Goal: Information Seeking & Learning: Compare options

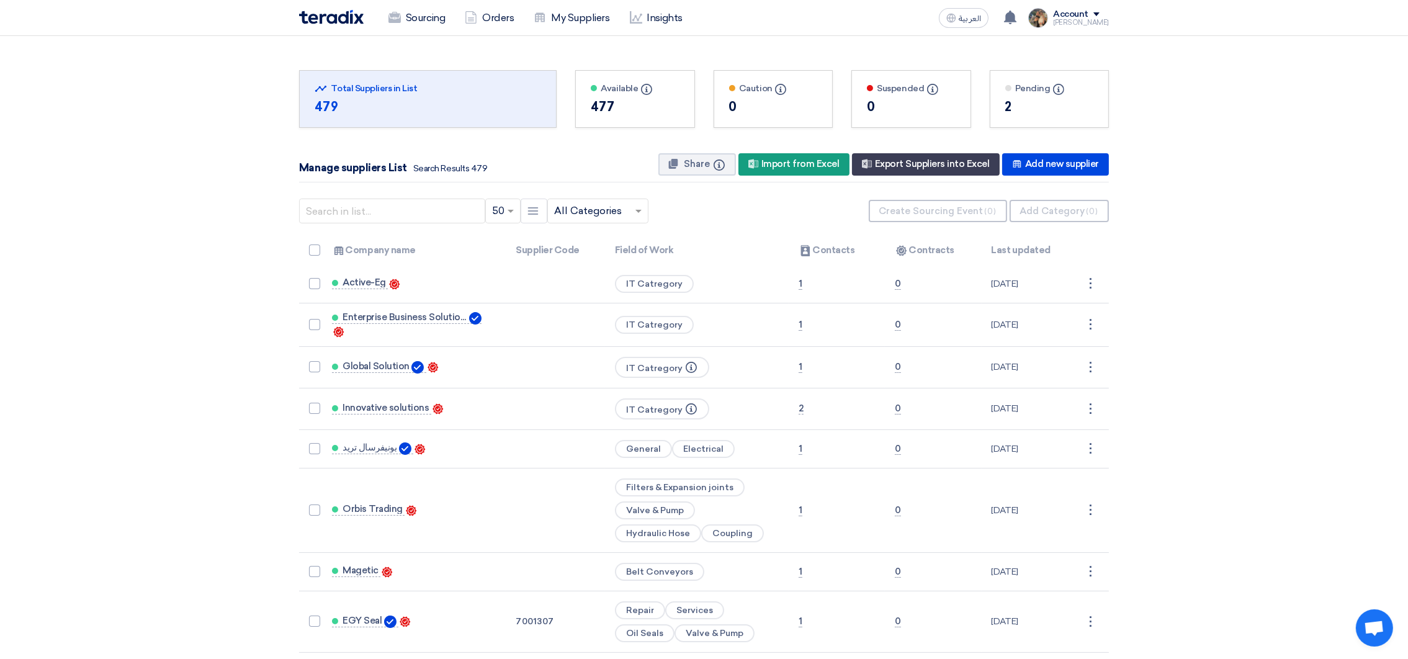
click at [335, 20] on img at bounding box center [331, 17] width 65 height 14
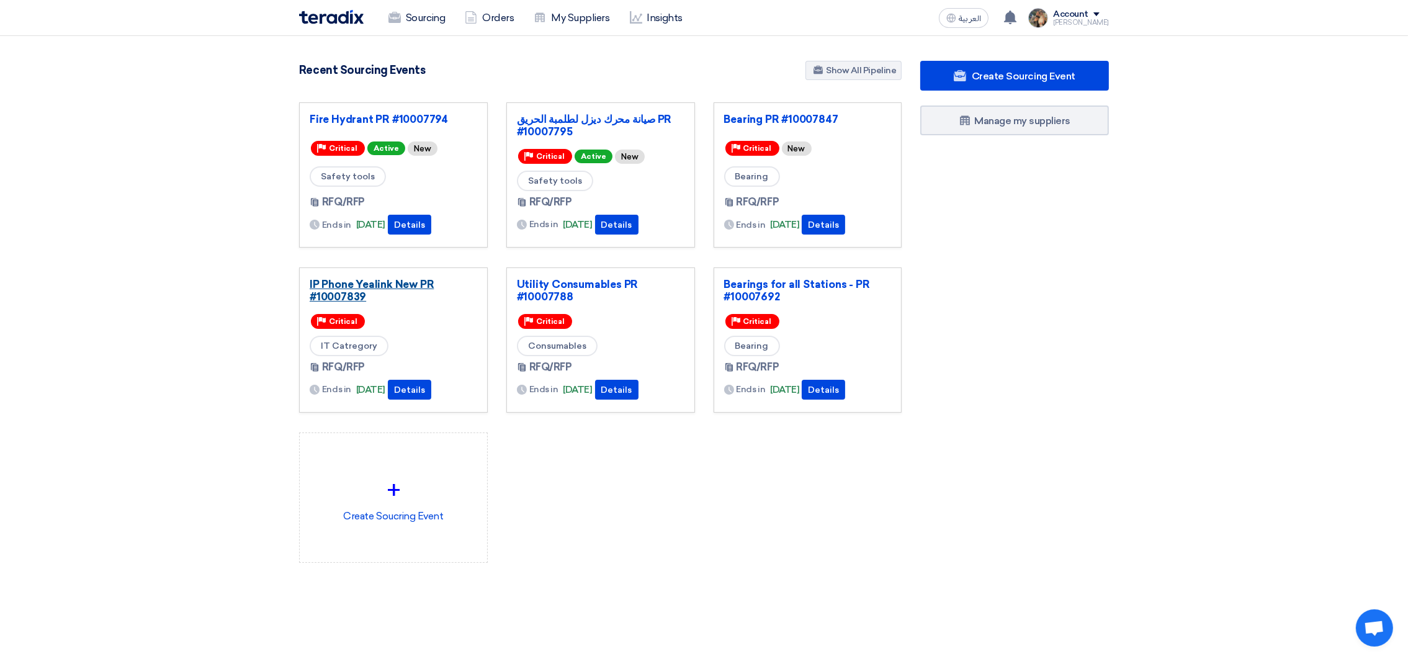
click at [407, 289] on link "IP Phone Yealink New PR #10007839" at bounding box center [394, 290] width 168 height 25
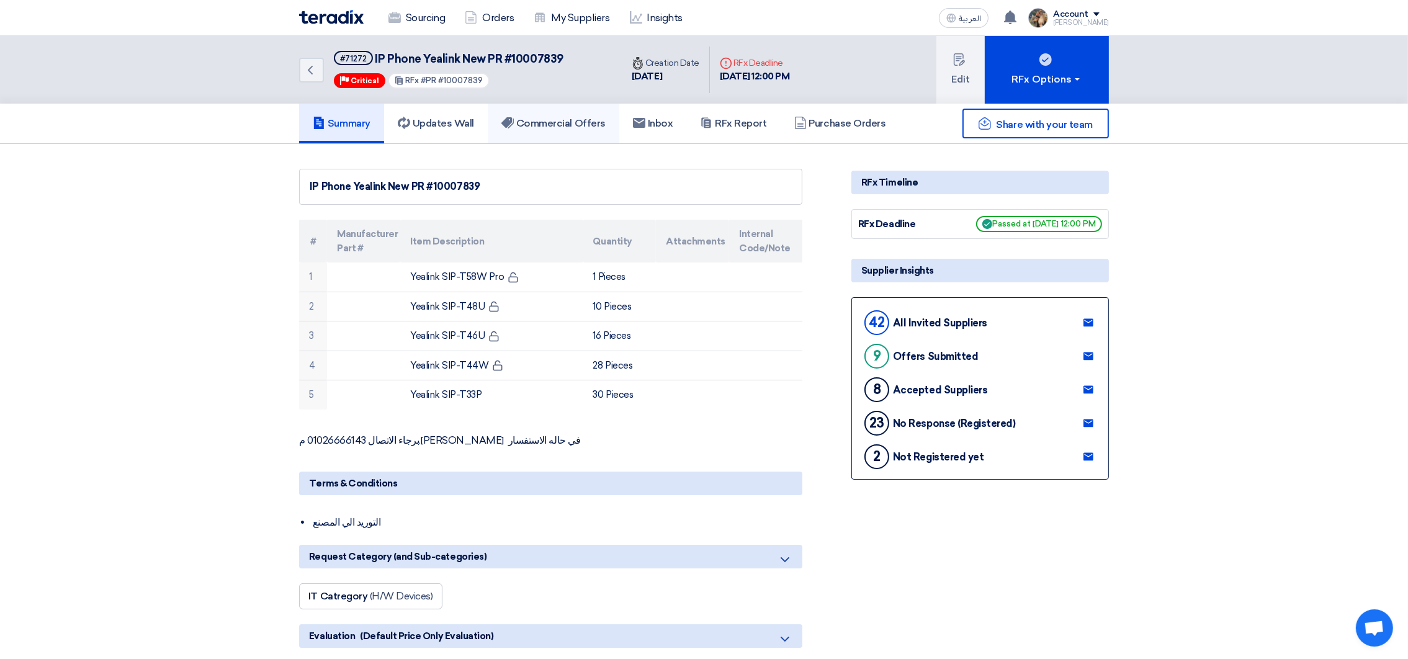
click at [568, 124] on h5 "Commercial Offers" at bounding box center [553, 123] width 104 height 12
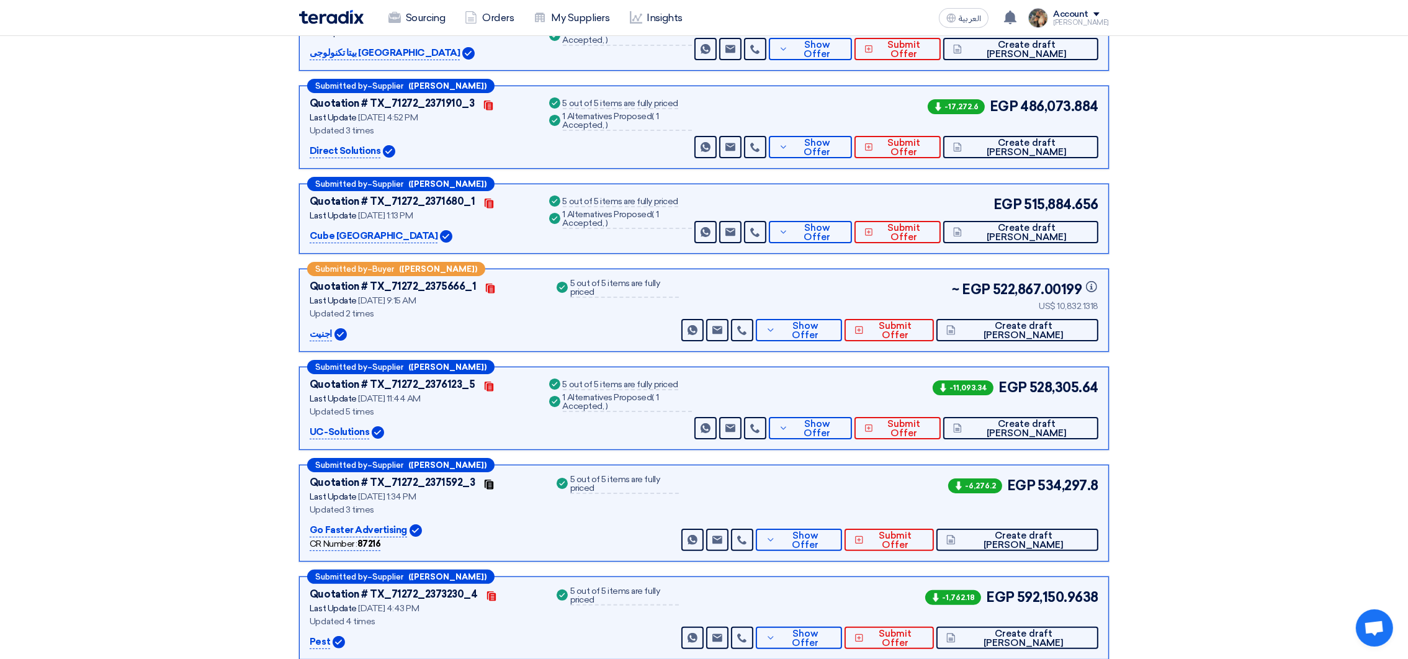
scroll to position [372, 0]
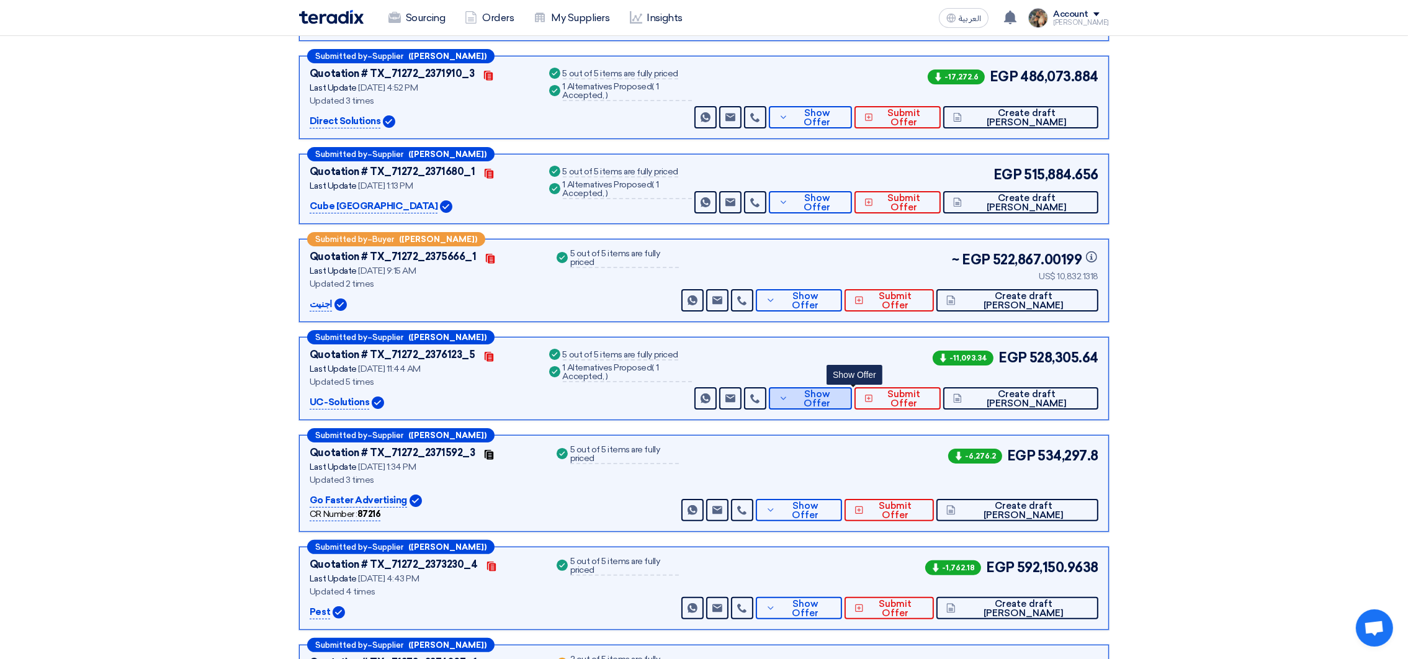
click at [833, 392] on button "Show Offer" at bounding box center [810, 398] width 83 height 22
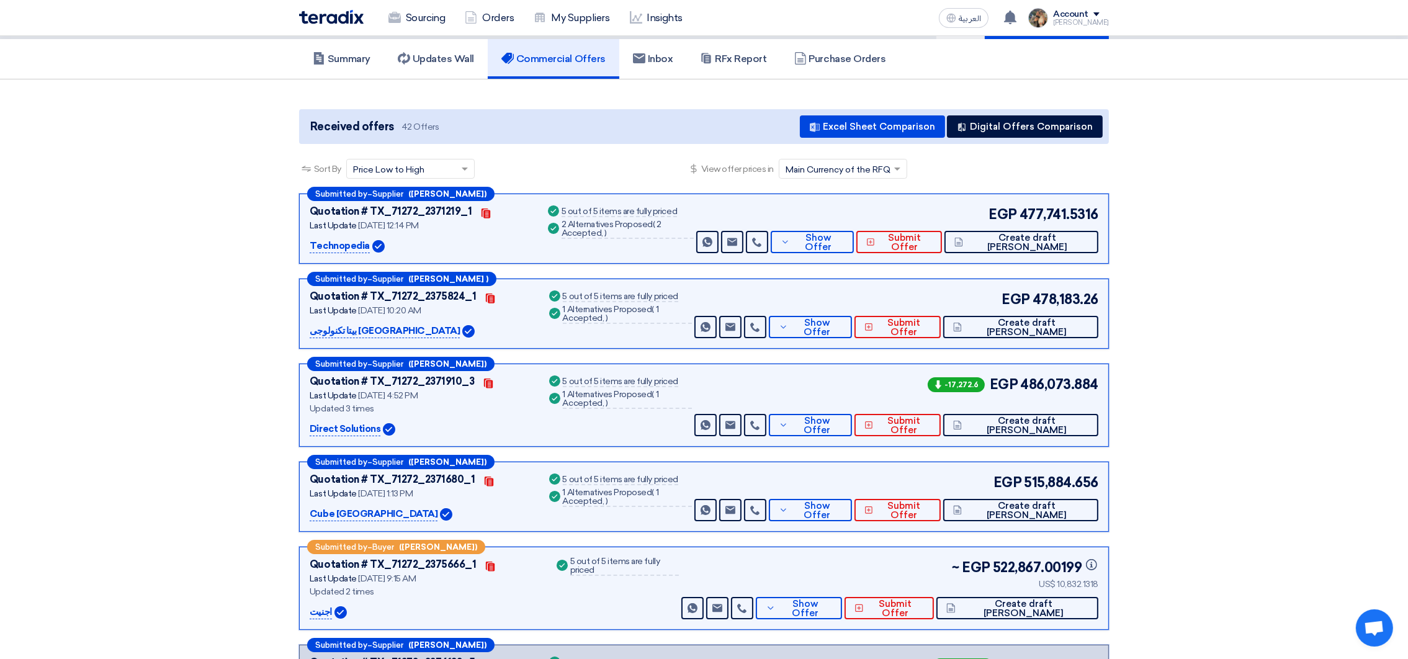
scroll to position [0, 0]
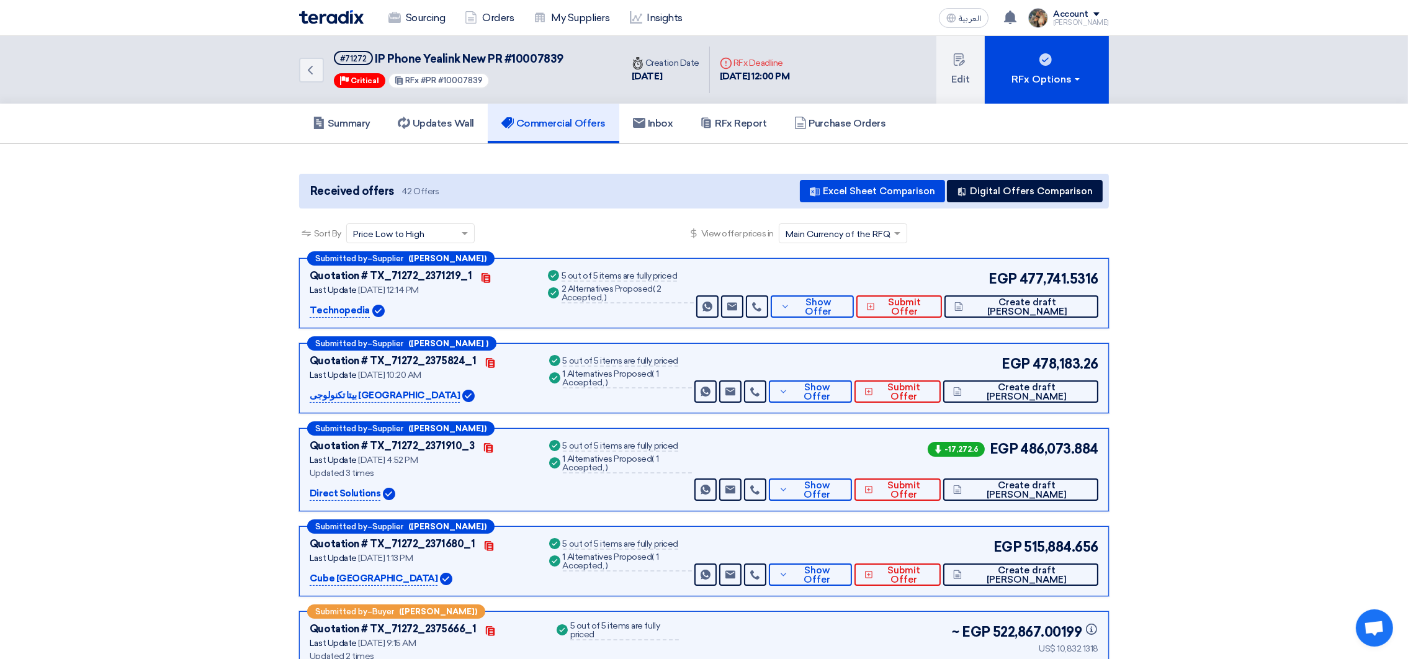
click at [377, 55] on span "IP Phone Yealink New PR #10007839" at bounding box center [469, 59] width 188 height 14
drag, startPoint x: 377, startPoint y: 55, endPoint x: 451, endPoint y: 54, distance: 74.5
click at [451, 54] on span "IP Phone Yealink New PR #10007839" at bounding box center [469, 59] width 188 height 14
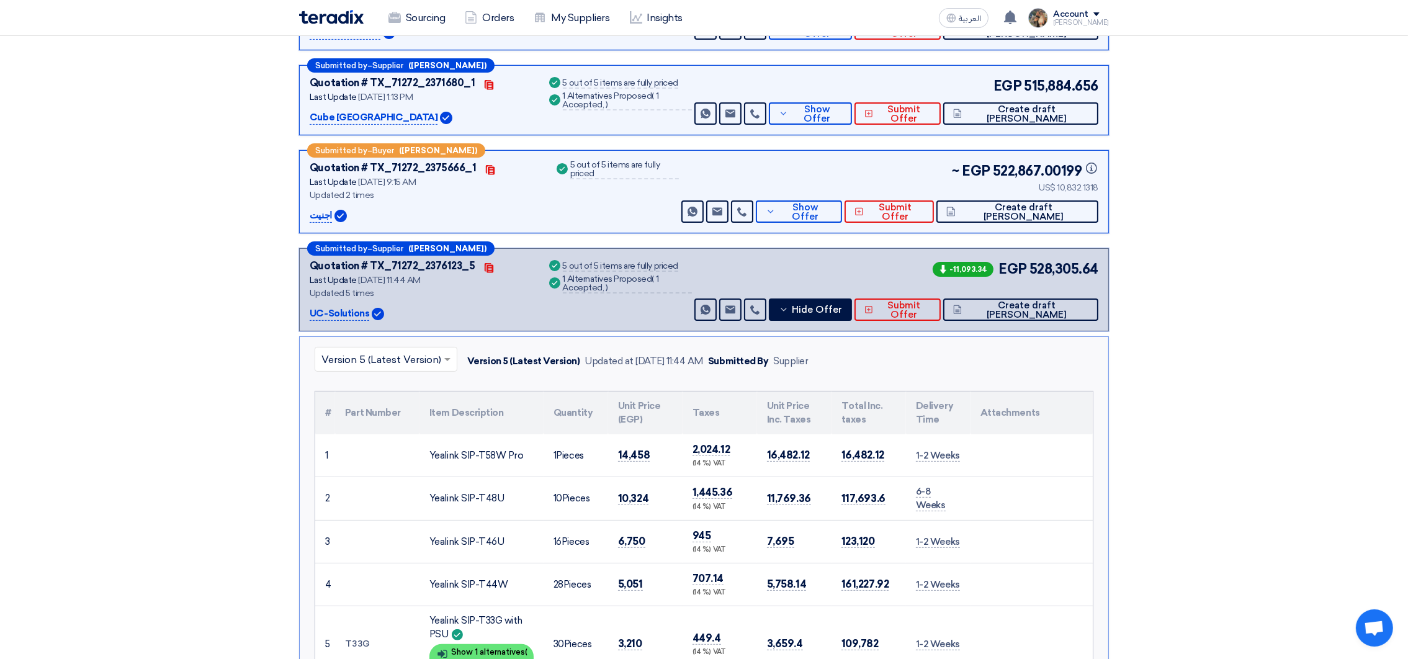
scroll to position [465, 0]
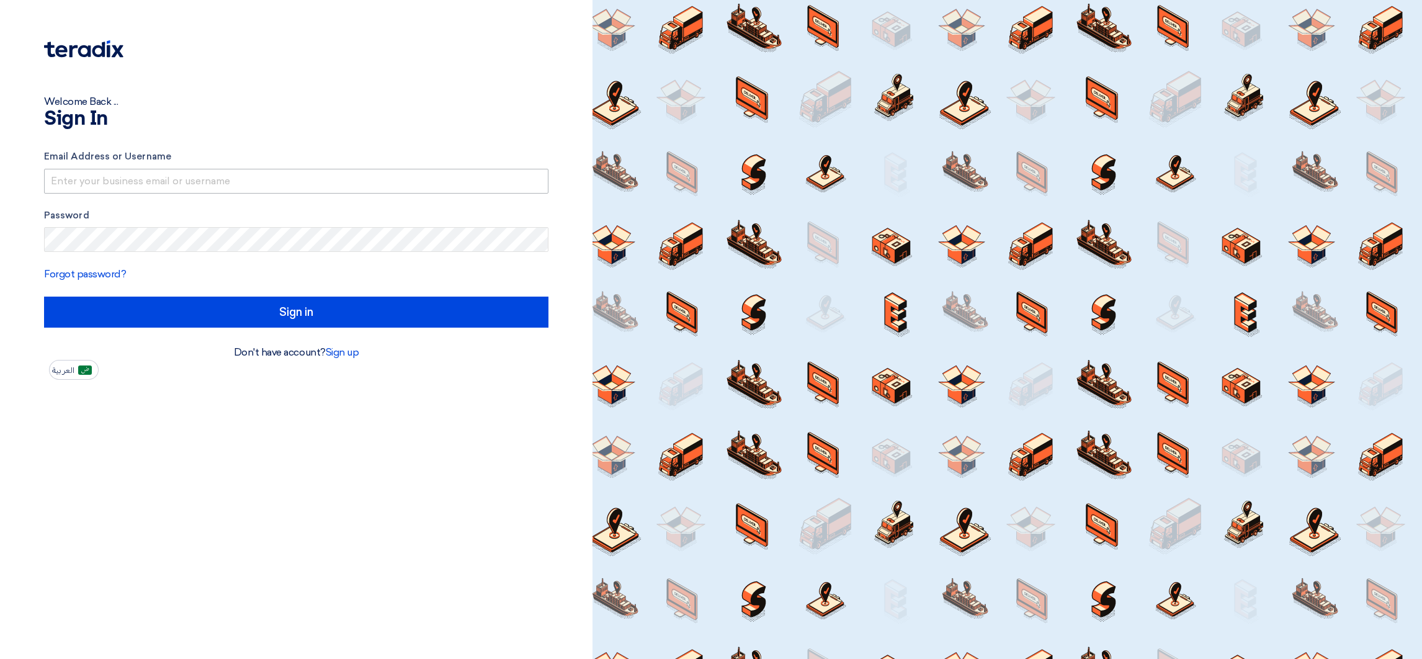
drag, startPoint x: 0, startPoint y: 0, endPoint x: 68, endPoint y: 169, distance: 182.1
click at [68, 169] on input "text" at bounding box center [296, 181] width 505 height 25
drag, startPoint x: 191, startPoint y: 179, endPoint x: 299, endPoint y: 192, distance: 108.8
click at [299, 192] on input "aelgalad@sharkeyasugar.comDoksh@00" at bounding box center [296, 181] width 505 height 25
type input "aelgalad@sharkeyasugar.com"
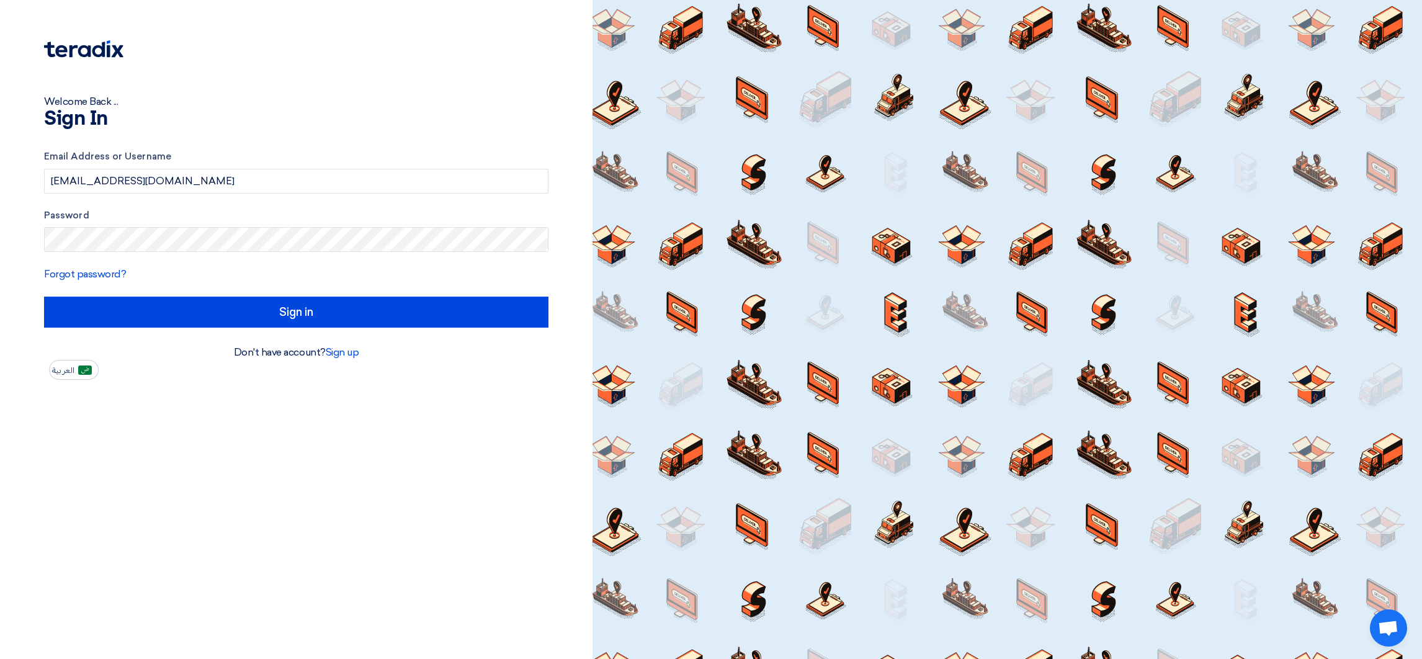
click at [456, 262] on form "Email Address or Username aelgalad@sharkeyasugar.com Password Forgot password? …" at bounding box center [296, 239] width 505 height 178
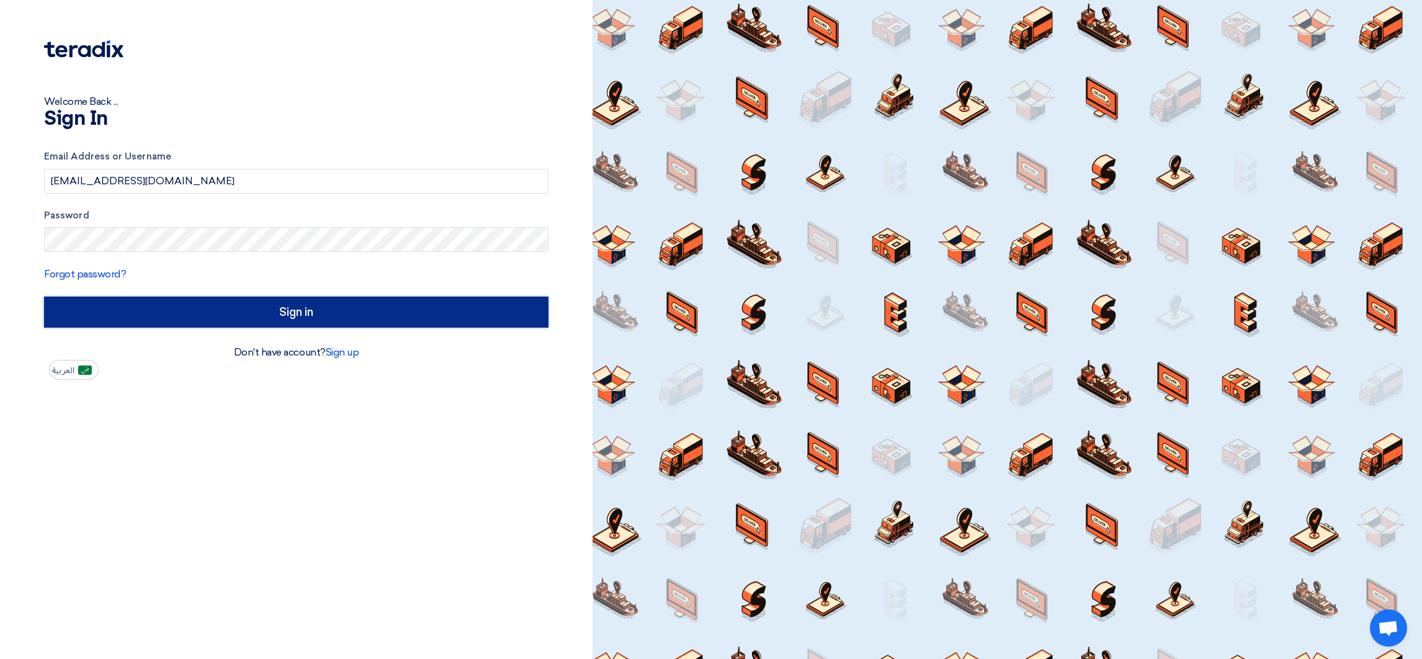
click at [459, 297] on input "Sign in" at bounding box center [296, 312] width 505 height 31
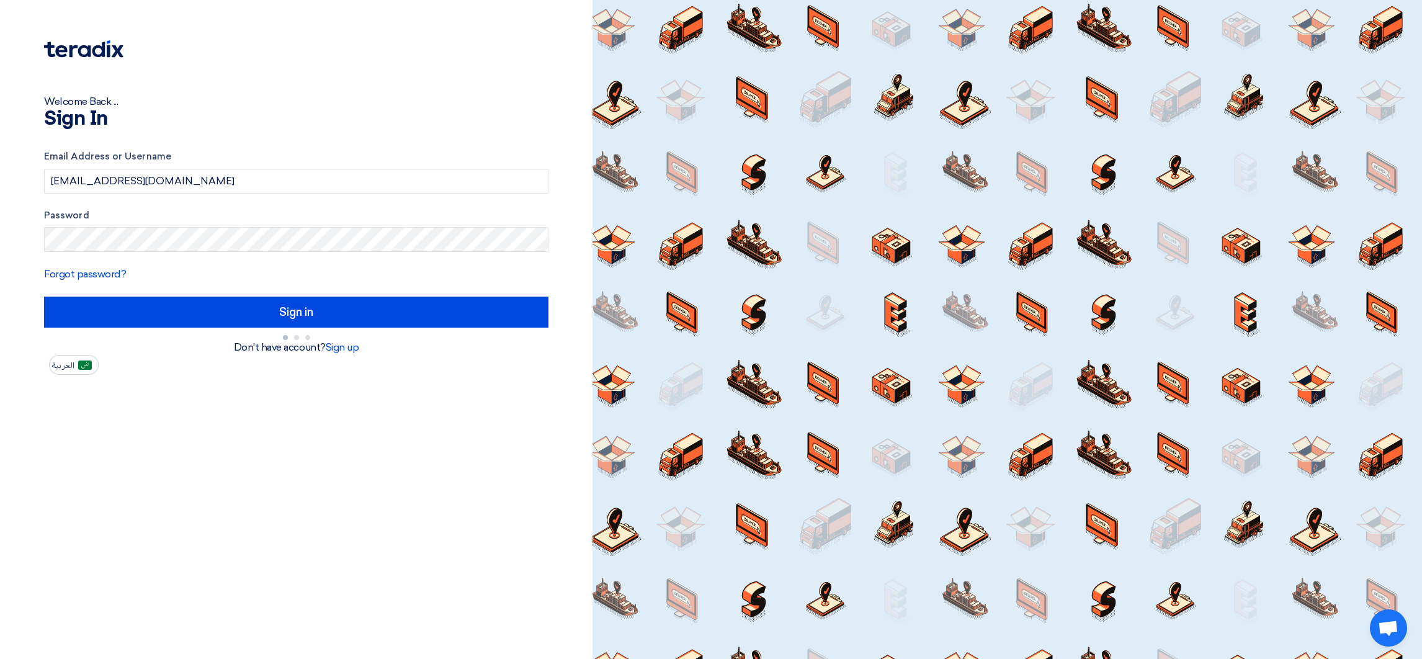
click at [479, 289] on form "Email Address or Username aelgalad@sharkeyasugar.com Password Forgot password? …" at bounding box center [296, 248] width 505 height 197
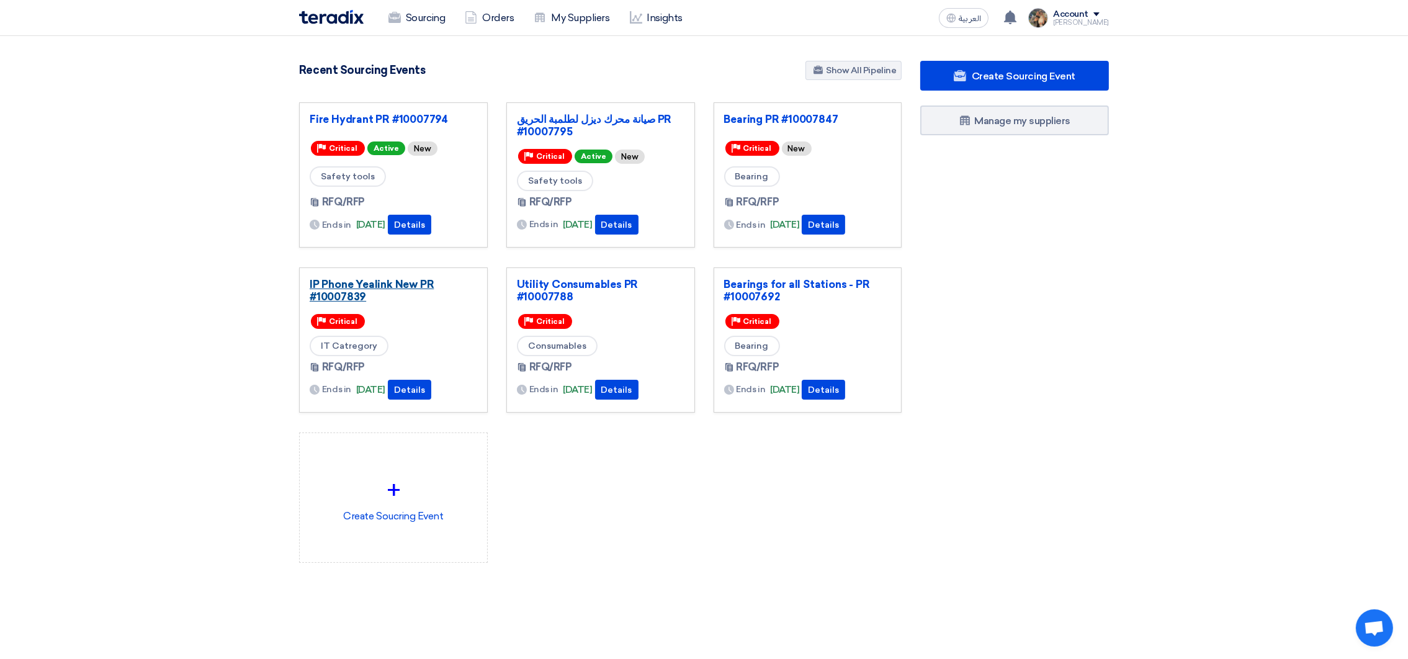
click at [356, 292] on link "IP Phone Yealink New PR #10007839" at bounding box center [394, 290] width 168 height 25
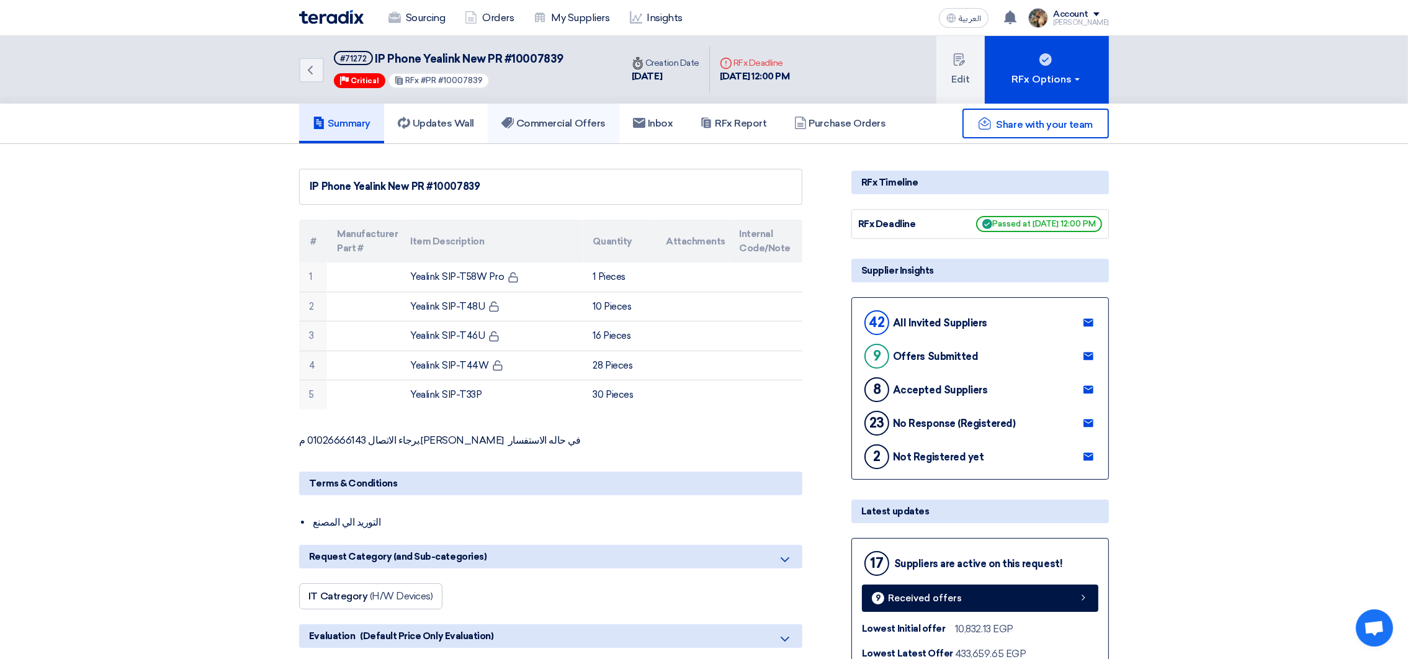
click at [590, 121] on h5 "Commercial Offers" at bounding box center [553, 123] width 104 height 12
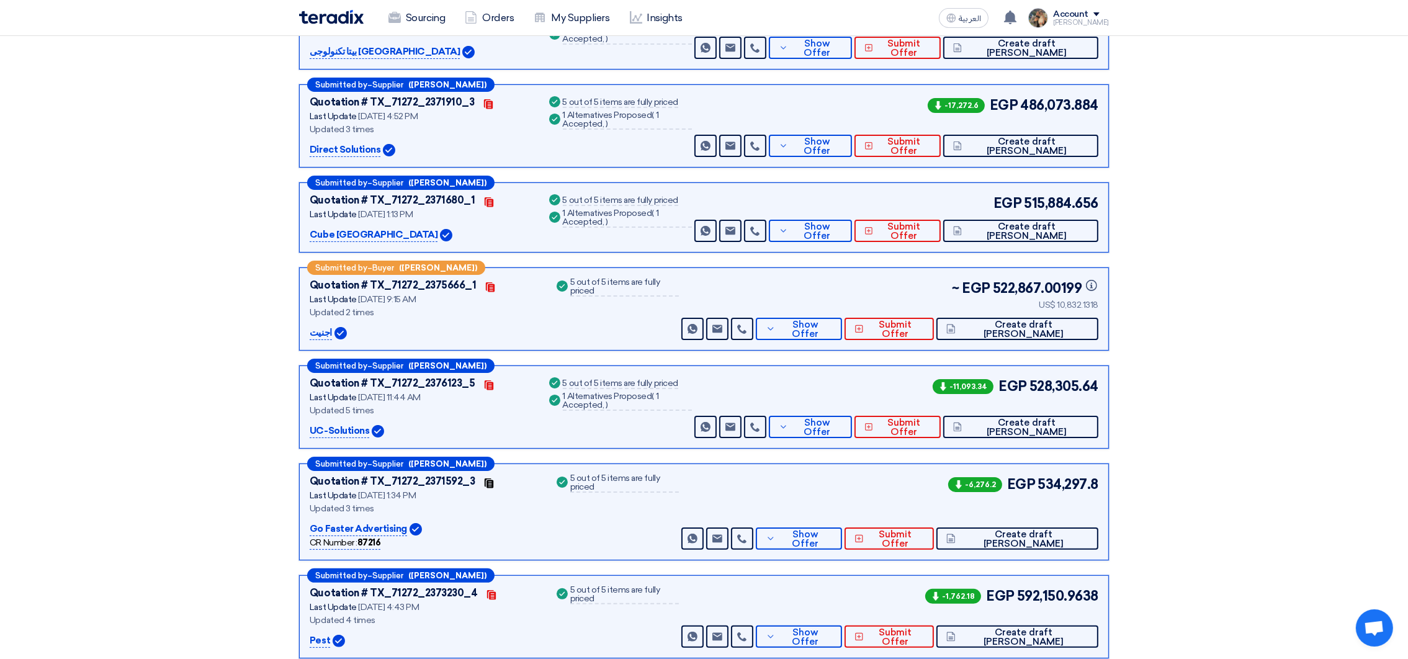
scroll to position [372, 0]
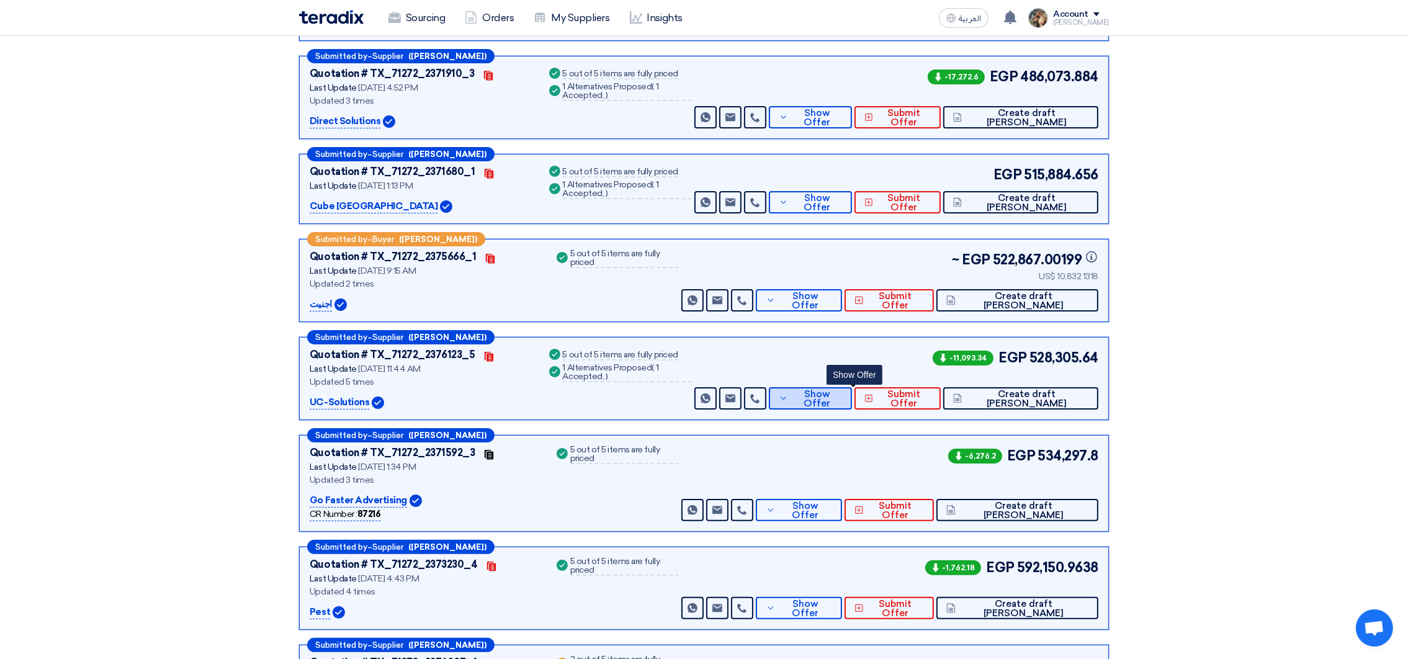
click at [839, 396] on span "Show Offer" at bounding box center [816, 399] width 51 height 19
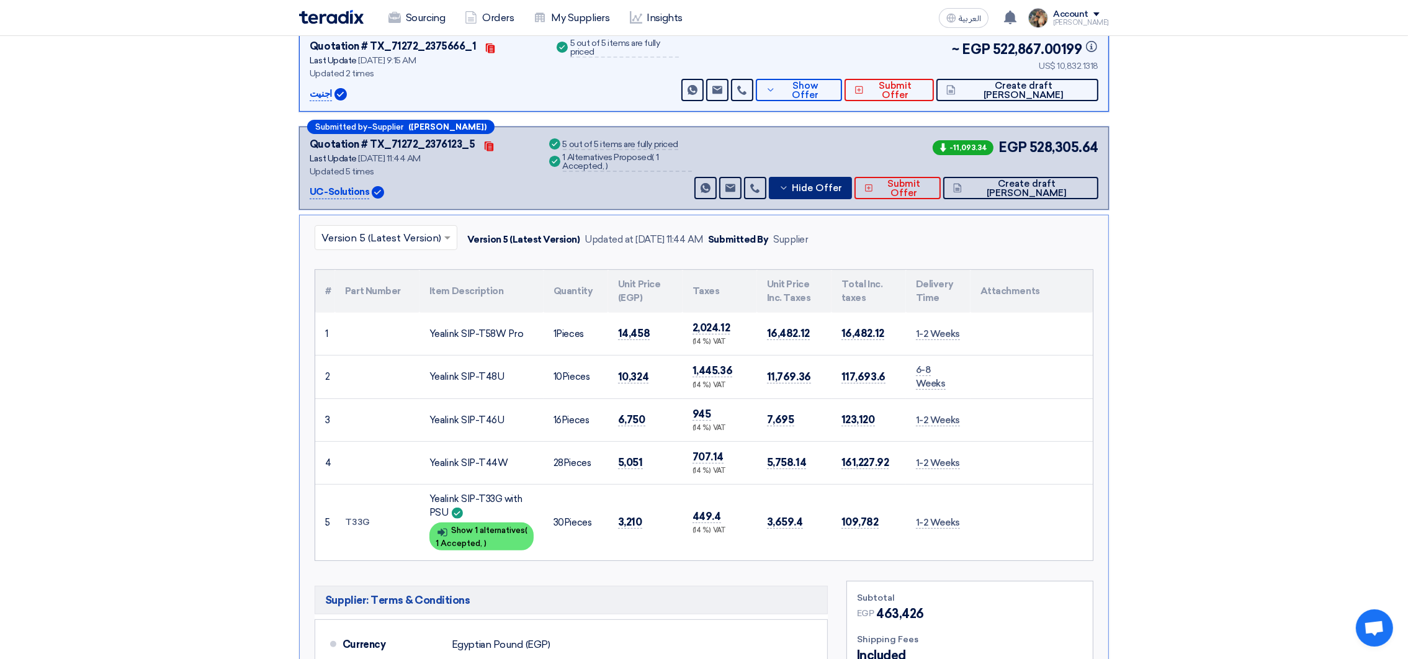
scroll to position [652, 0]
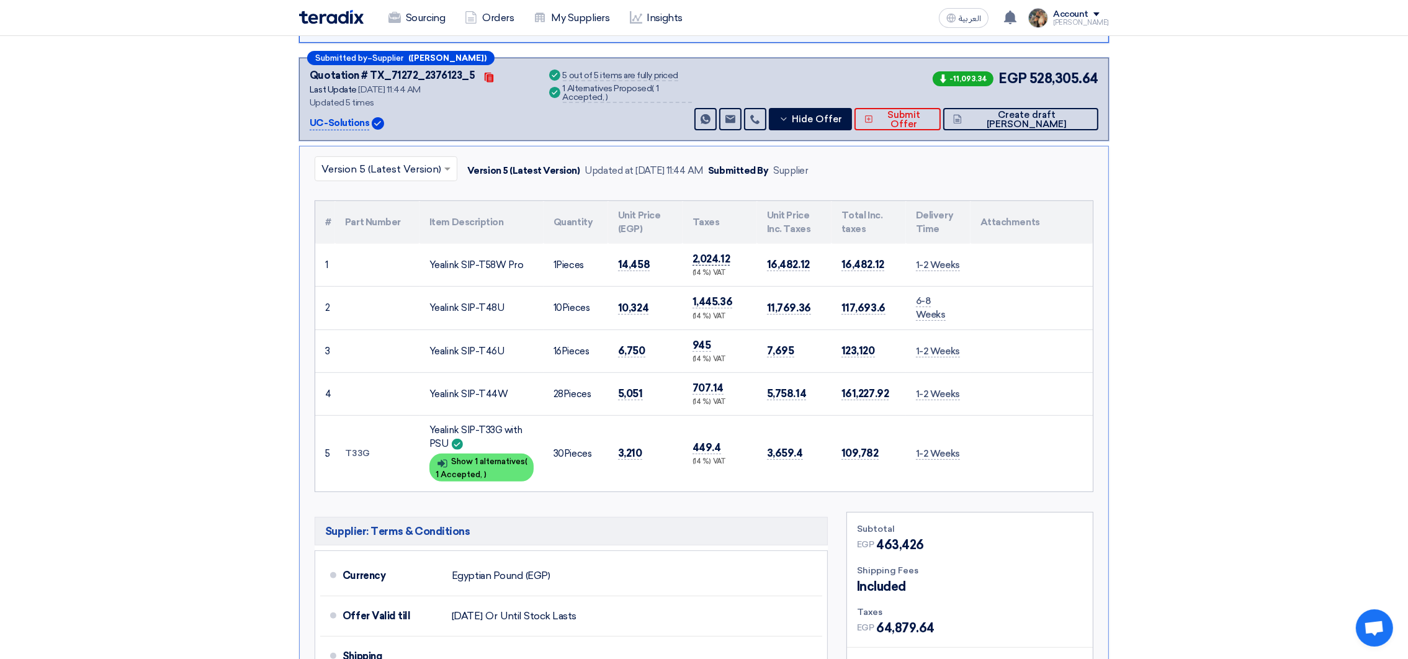
click at [701, 261] on span "2,024.12" at bounding box center [711, 259] width 37 height 13
click at [634, 260] on span "14,458" at bounding box center [634, 264] width 32 height 13
click at [429, 258] on td "Yealink SIP-T58W Pro" at bounding box center [482, 265] width 124 height 43
click at [436, 258] on div "Yealink SIP-T58W Pro" at bounding box center [481, 265] width 104 height 14
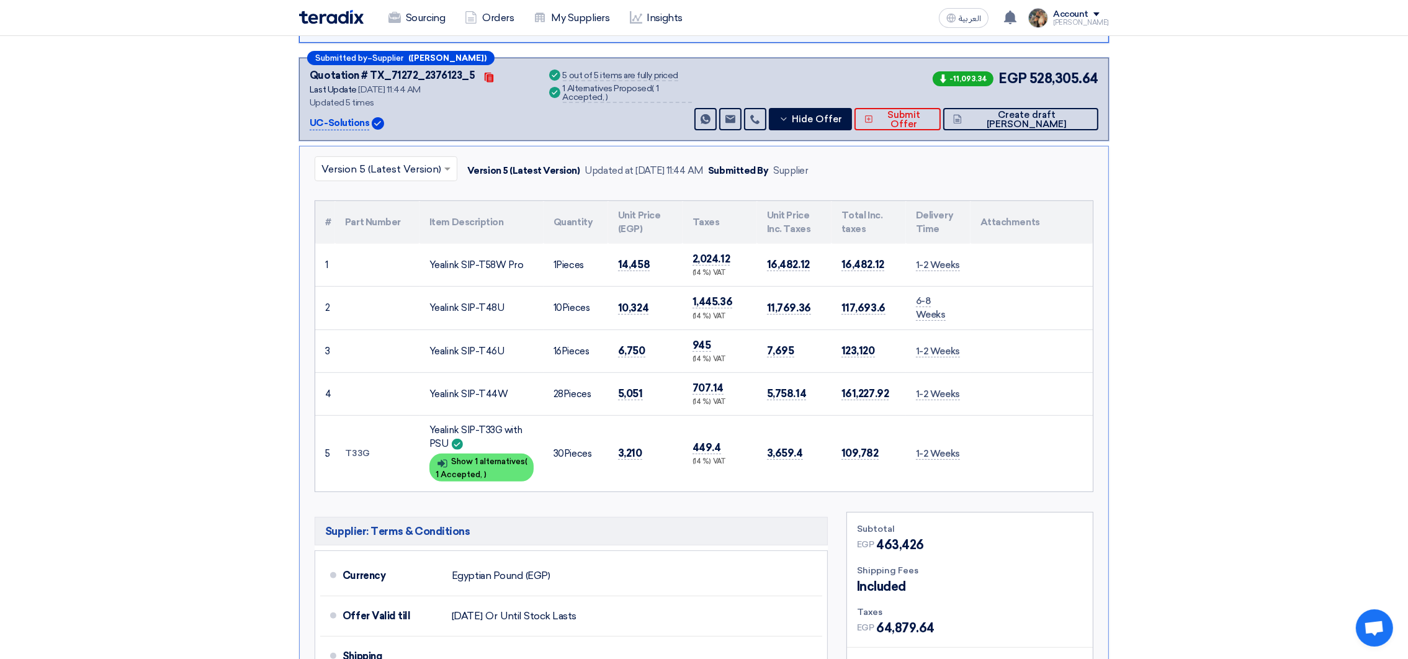
click at [436, 258] on div "Yealink SIP-T58W Pro" at bounding box center [481, 265] width 104 height 14
copy tr "Yealink SIP-T58W Pro"
click at [455, 306] on div "Yealink SIP-T48U" at bounding box center [481, 308] width 104 height 14
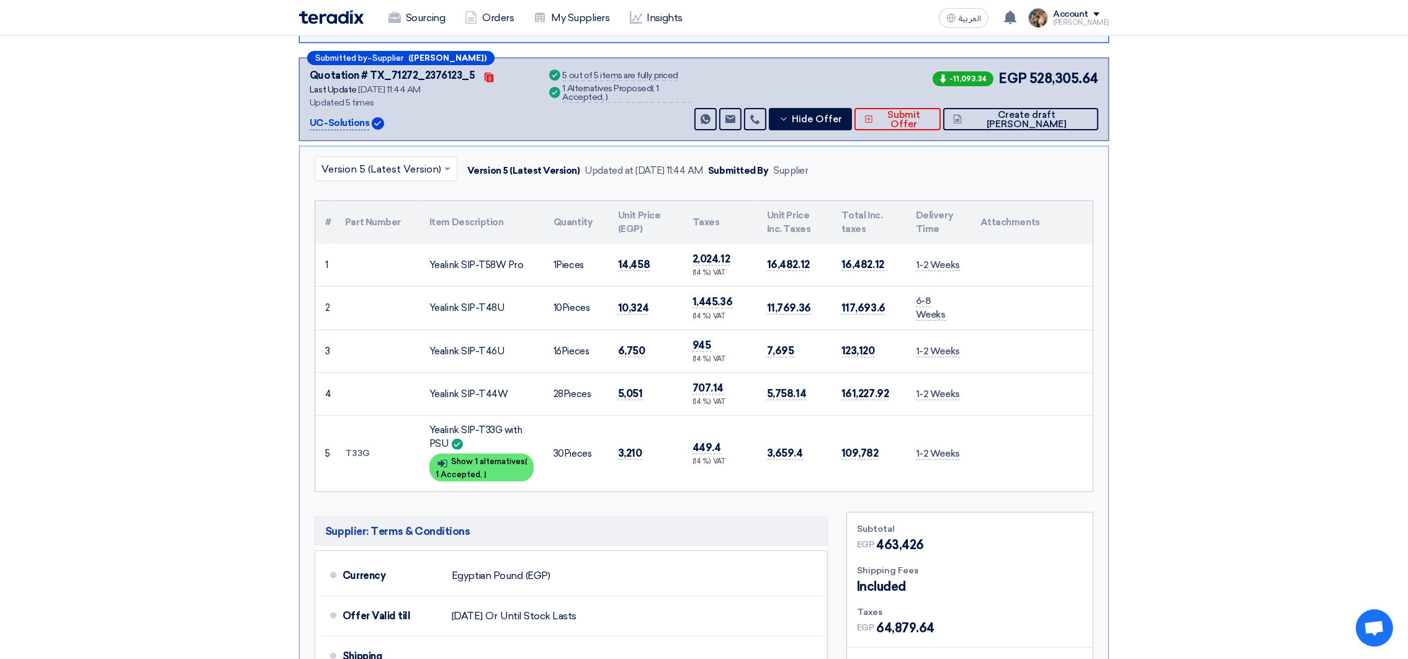
click at [455, 306] on div "Yealink SIP-T48U" at bounding box center [481, 308] width 104 height 14
copy tr "Yealink SIP-T48U"
click at [459, 345] on div "Yealink SIP-T46U" at bounding box center [481, 351] width 104 height 14
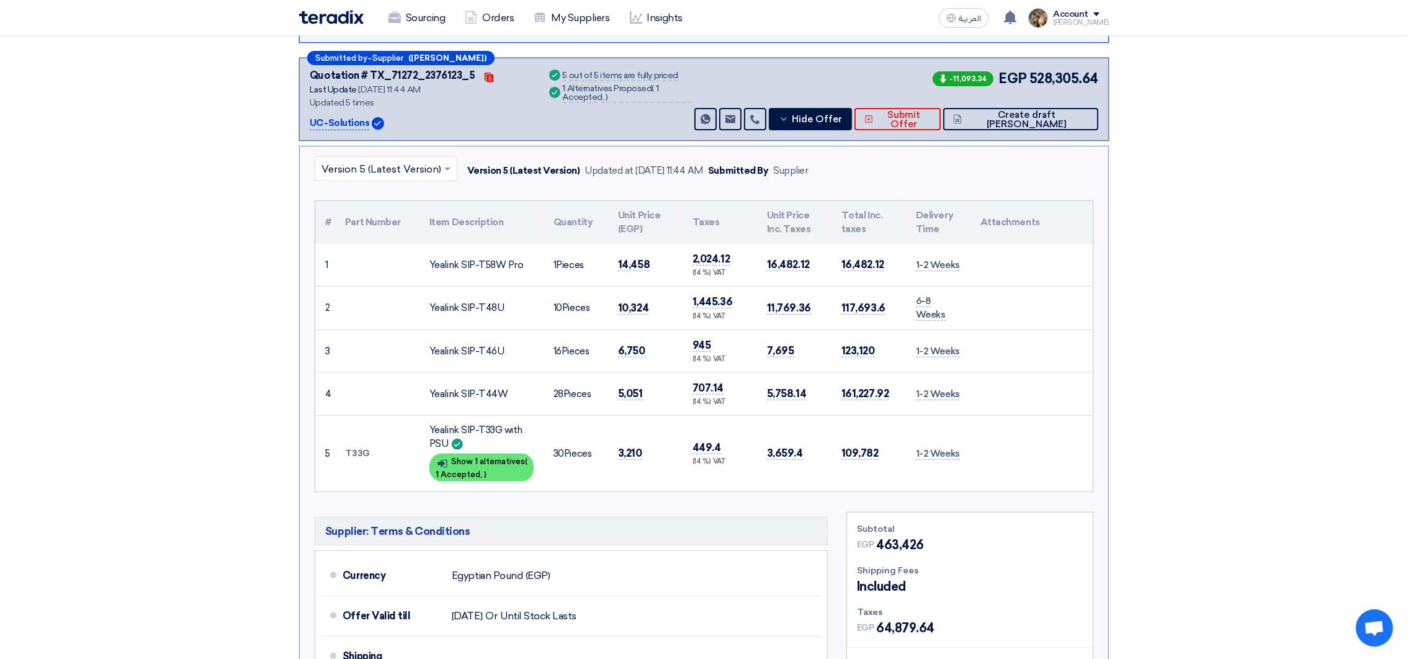
copy tr "Yealink SIP-T46U"
click at [464, 390] on div "Yealink SIP-T44W" at bounding box center [481, 394] width 104 height 14
copy tr "Yealink SIP-T44W"
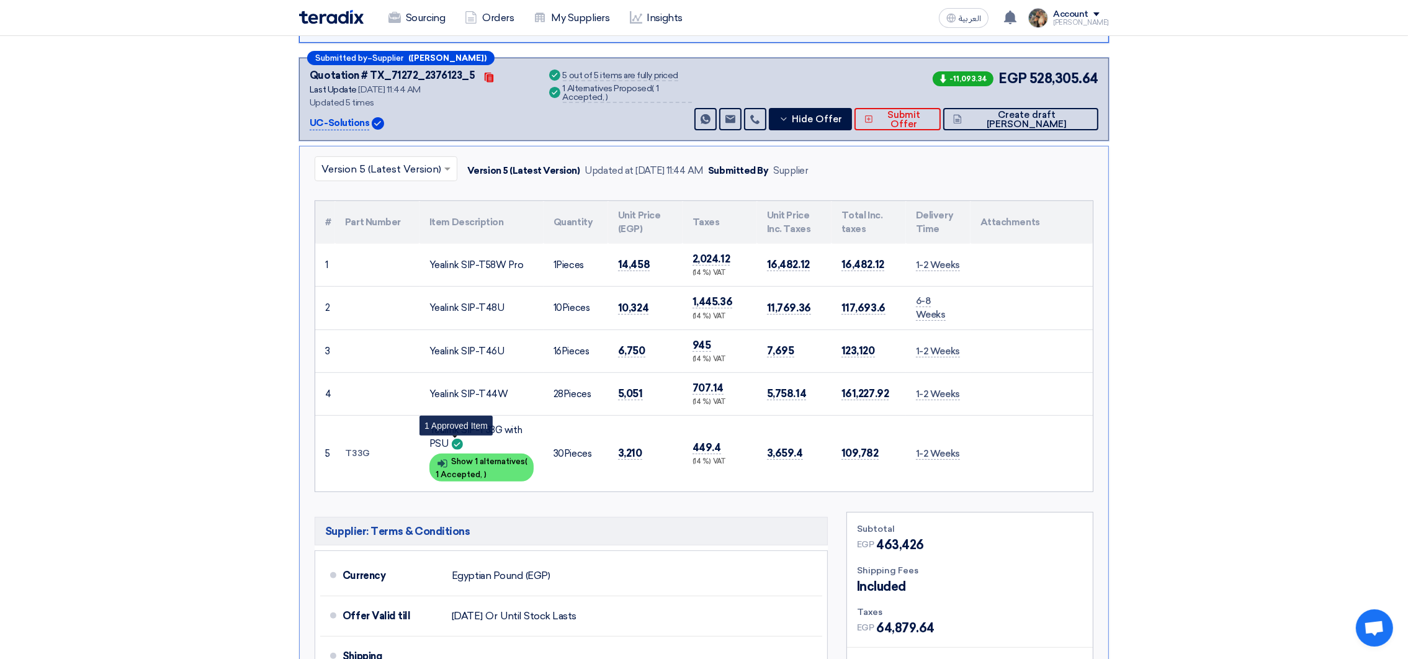
click at [459, 434] on div "Yealink SIP-T33G with PSU 1 Approved Item" at bounding box center [481, 437] width 104 height 28
click at [459, 426] on div "Yealink SIP-T33G with PSU" at bounding box center [481, 437] width 104 height 28
click at [459, 425] on div "Yealink SIP-T33G with PSU" at bounding box center [481, 437] width 104 height 28
copy td "Yealink SIP-T33G with PSU"
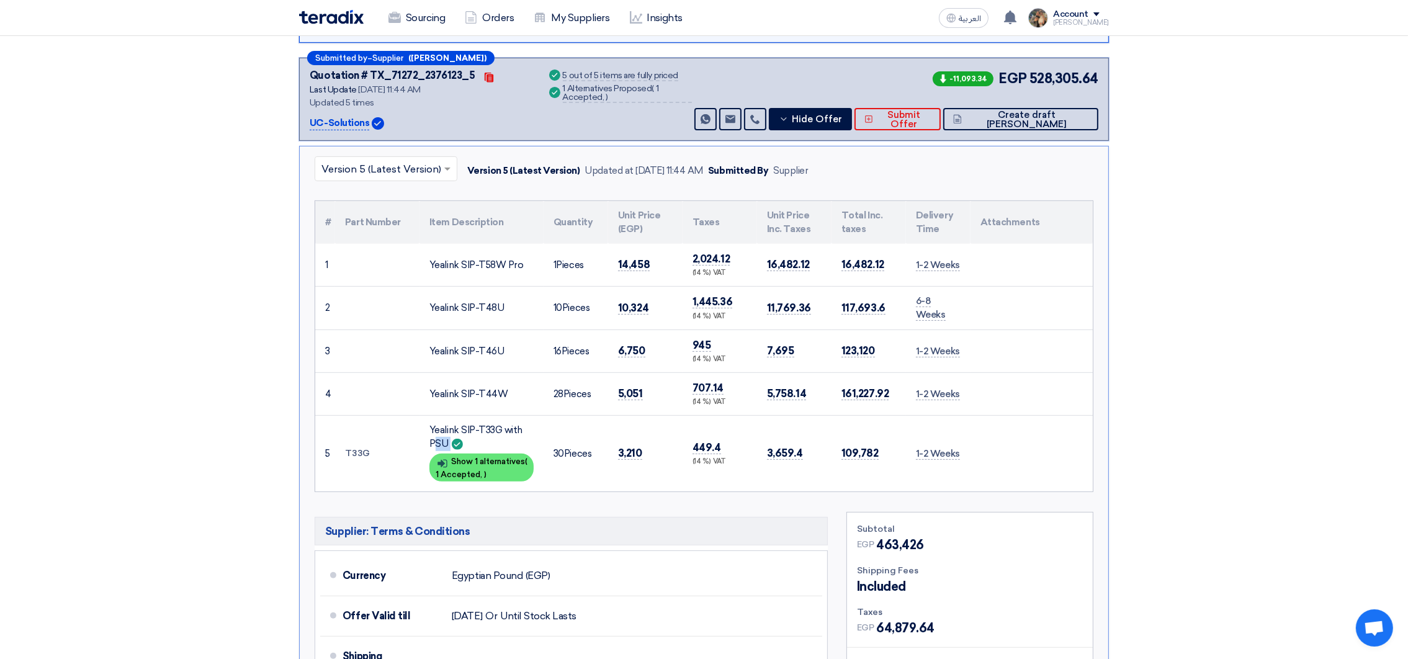
click at [370, 167] on input "text" at bounding box center [379, 170] width 117 height 20
click at [351, 297] on span "Version 1" at bounding box center [342, 300] width 42 height 12
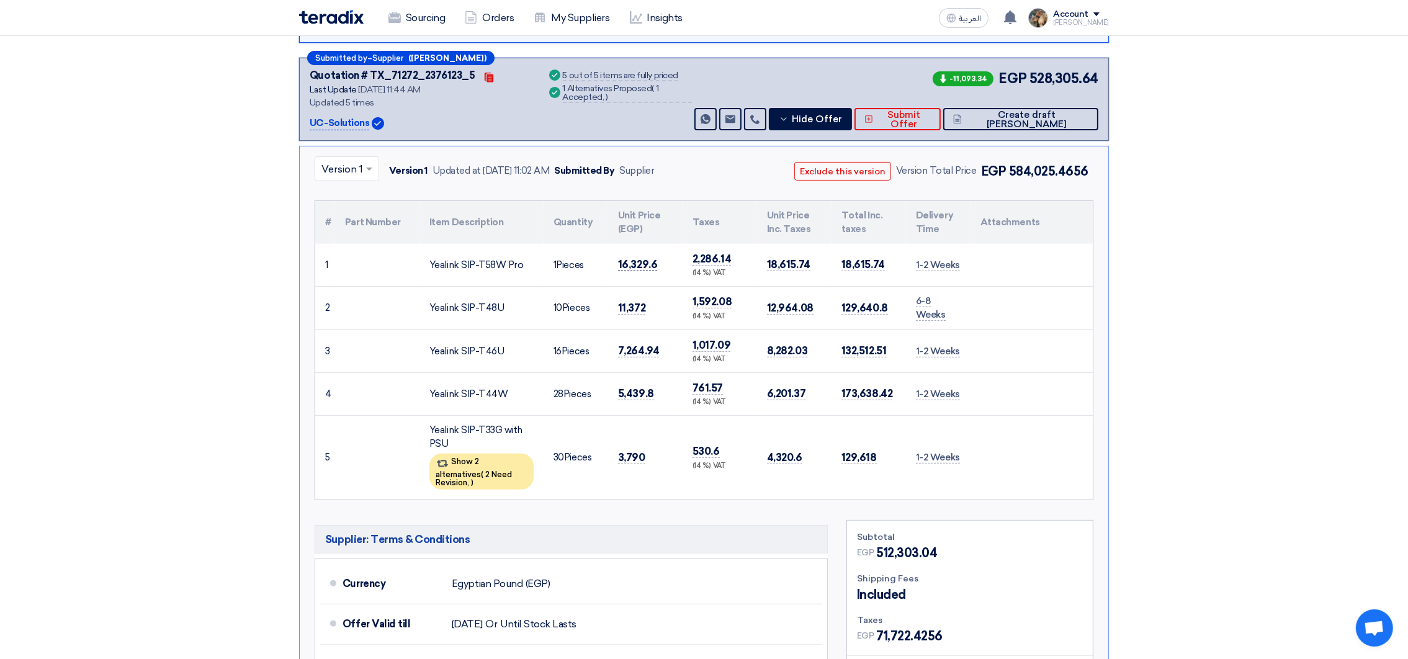
click at [621, 265] on span "16,329.6" at bounding box center [637, 264] width 39 height 13
copy span "16,329.6"
click at [631, 304] on span "11,372" at bounding box center [631, 308] width 27 height 13
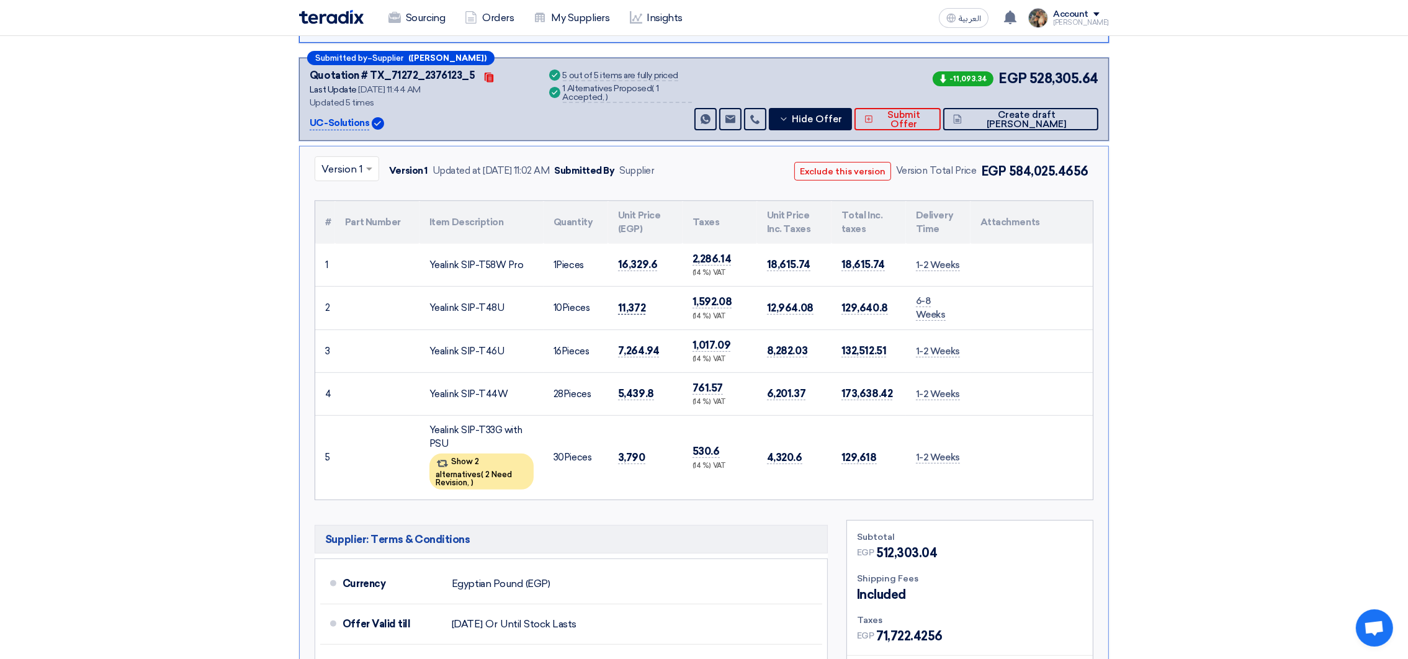
copy span "11,372"
click at [632, 347] on span "7,264.94" at bounding box center [638, 350] width 41 height 13
copy span "7,264.94"
click at [641, 388] on span "5,439.8" at bounding box center [636, 393] width 36 height 13
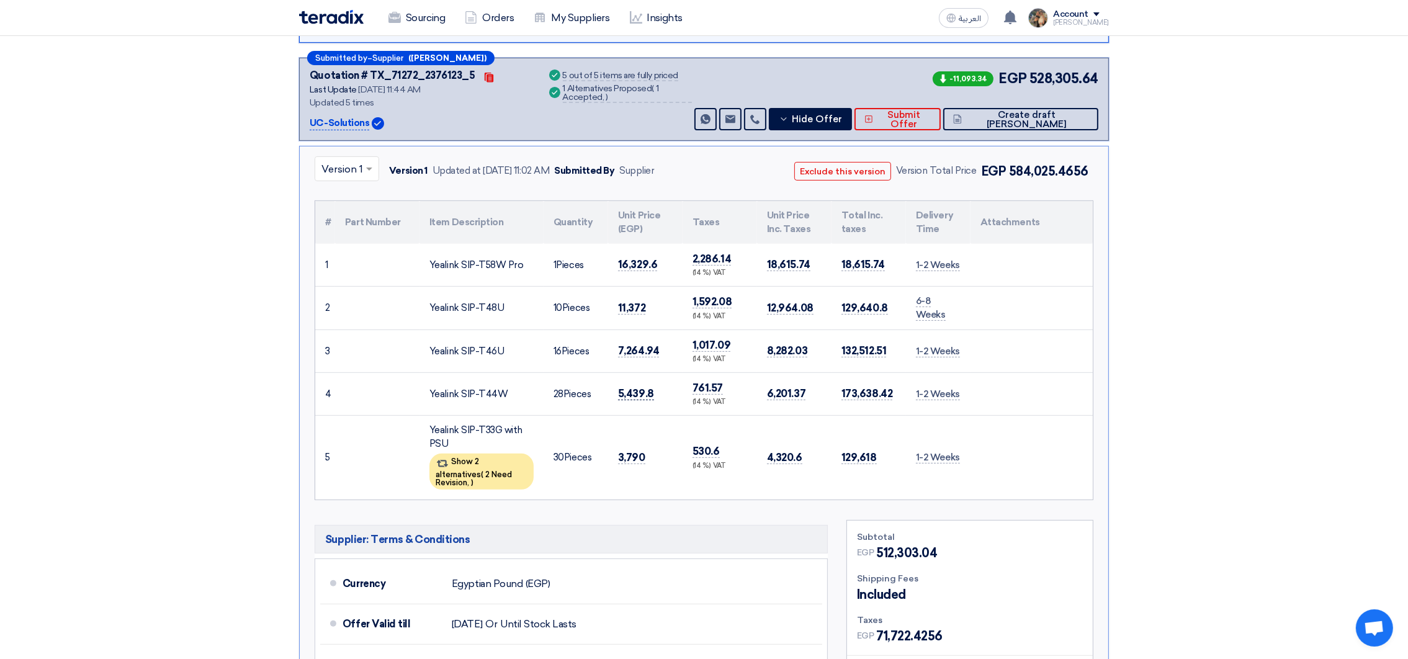
click at [641, 388] on span "5,439.8" at bounding box center [636, 393] width 36 height 13
copy span "5,439.8"
click at [641, 451] on span "3,790" at bounding box center [631, 457] width 27 height 13
click at [636, 461] on td "3,790" at bounding box center [645, 457] width 74 height 84
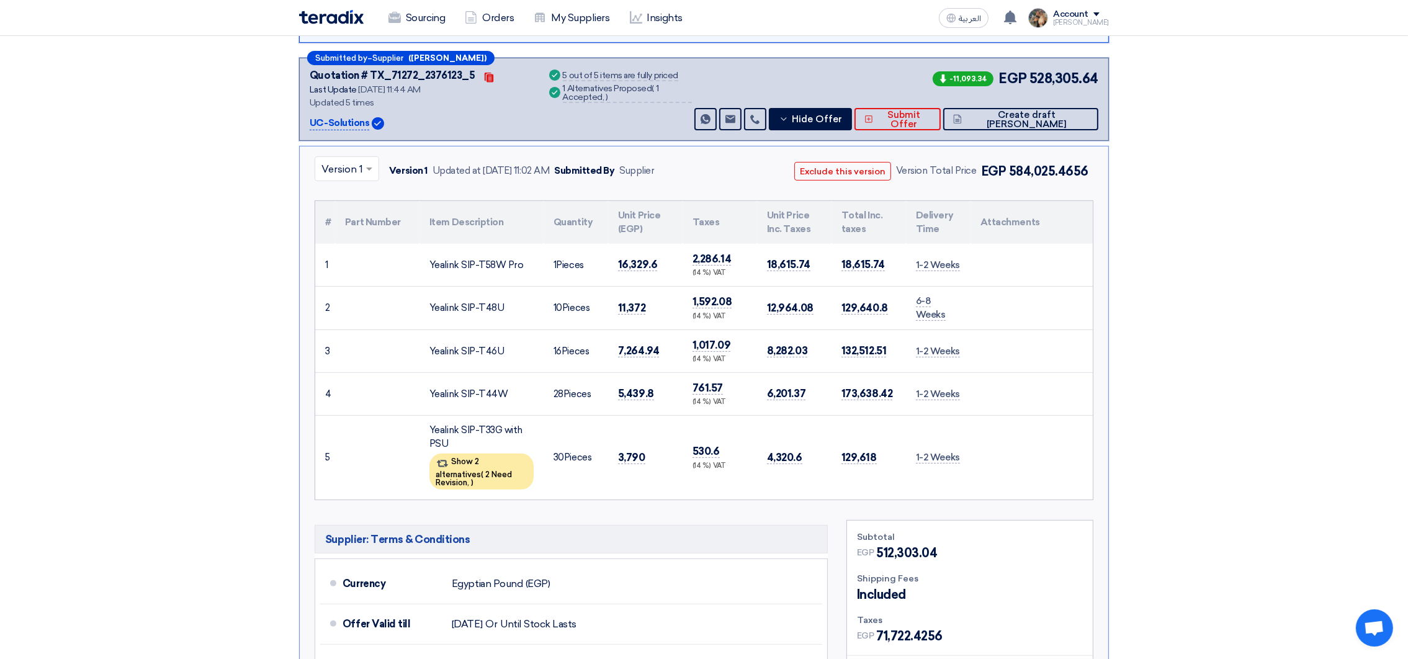
click at [636, 461] on td "3,790" at bounding box center [645, 457] width 74 height 84
click at [634, 455] on span "3,790" at bounding box center [631, 457] width 27 height 13
click at [363, 169] on span at bounding box center [371, 168] width 16 height 15
click at [367, 195] on span "Version 5 (Latest Version)" at bounding box center [381, 198] width 120 height 12
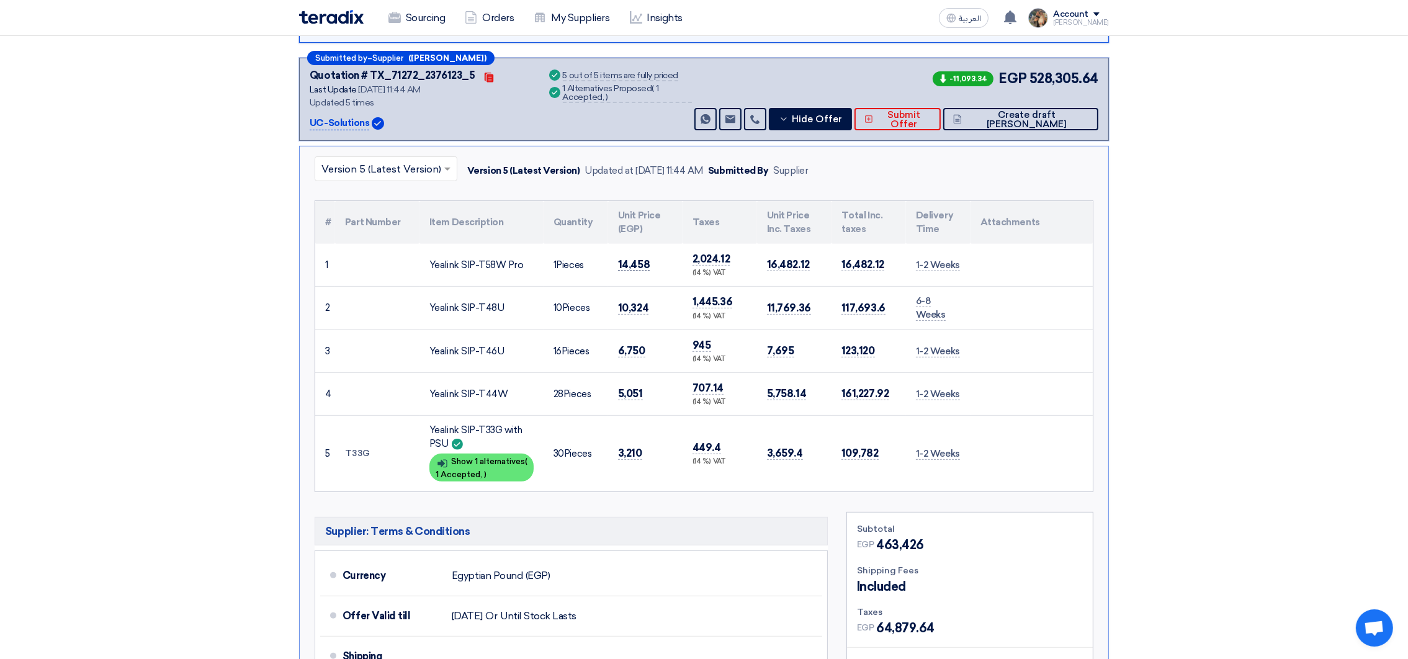
click at [631, 263] on span "14,458" at bounding box center [634, 264] width 32 height 13
copy span "14,458"
click at [636, 308] on span "10,324" at bounding box center [633, 308] width 30 height 13
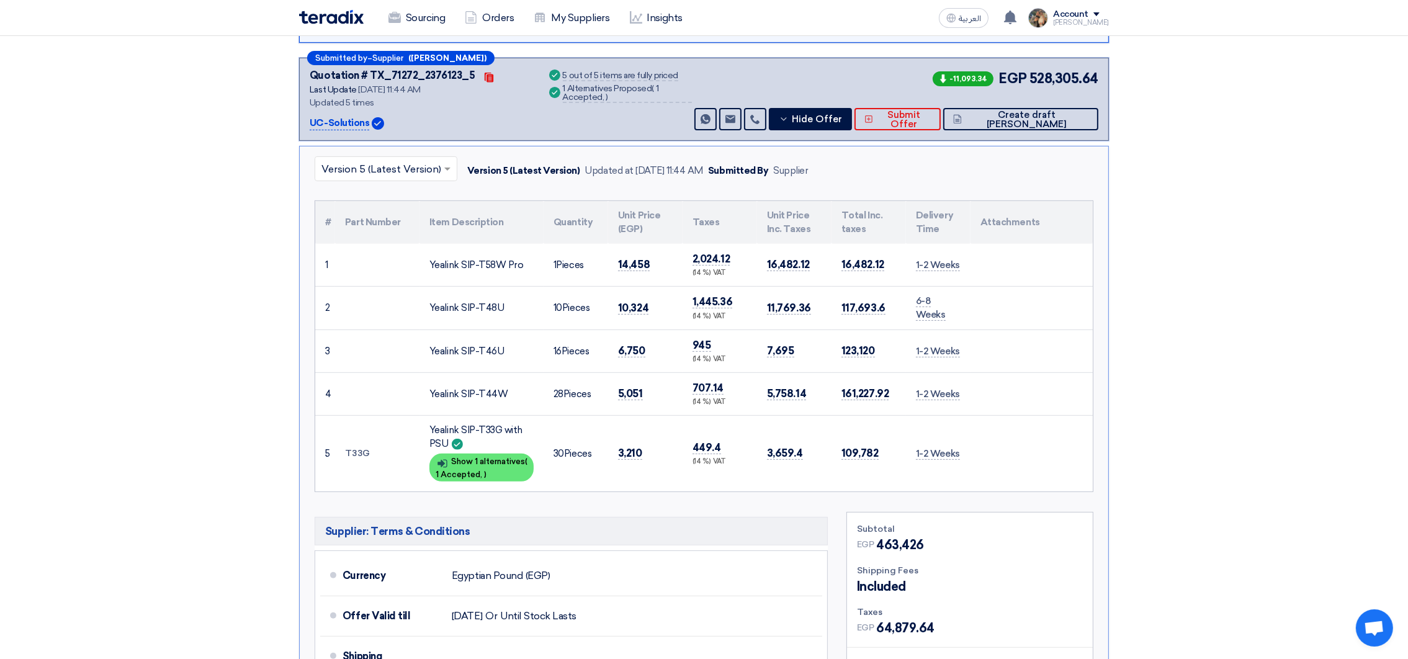
click at [627, 336] on td "6,750" at bounding box center [645, 351] width 74 height 43
click at [630, 344] on span "6,750" at bounding box center [631, 350] width 27 height 13
click at [636, 392] on span "5,051" at bounding box center [630, 393] width 25 height 13
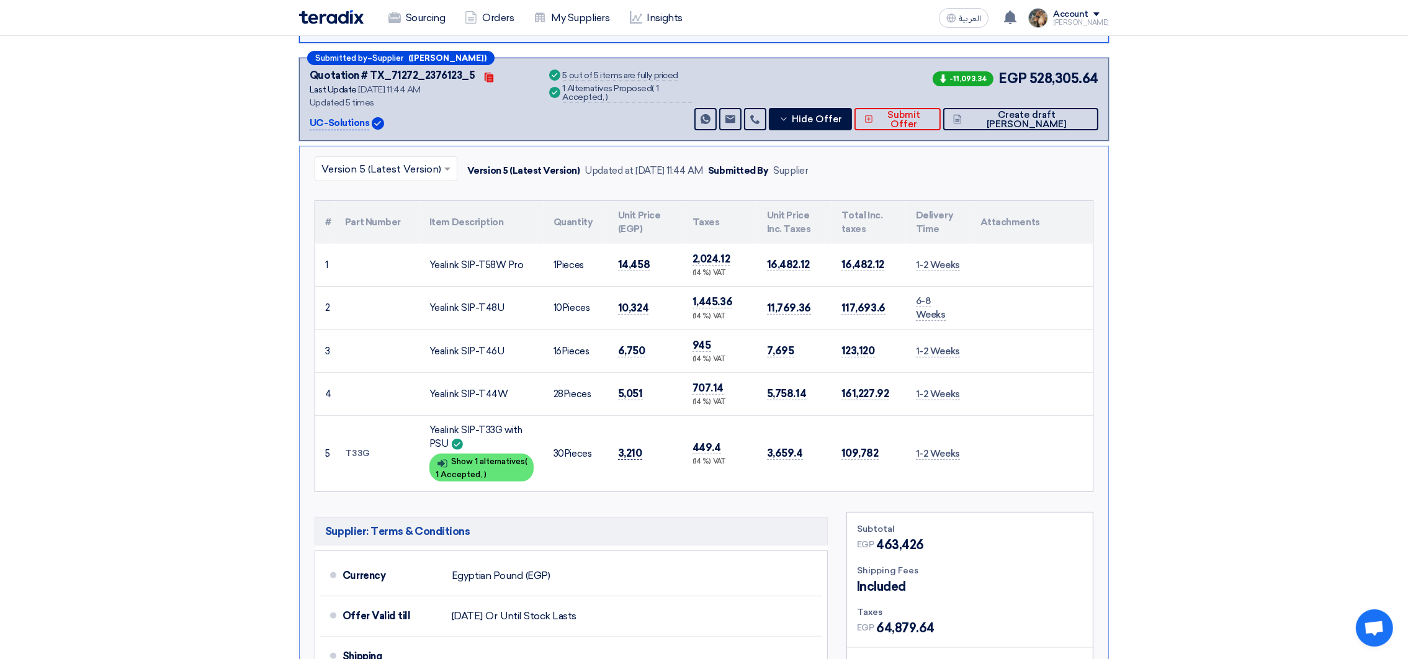
click at [636, 449] on span "3,210" at bounding box center [630, 453] width 24 height 13
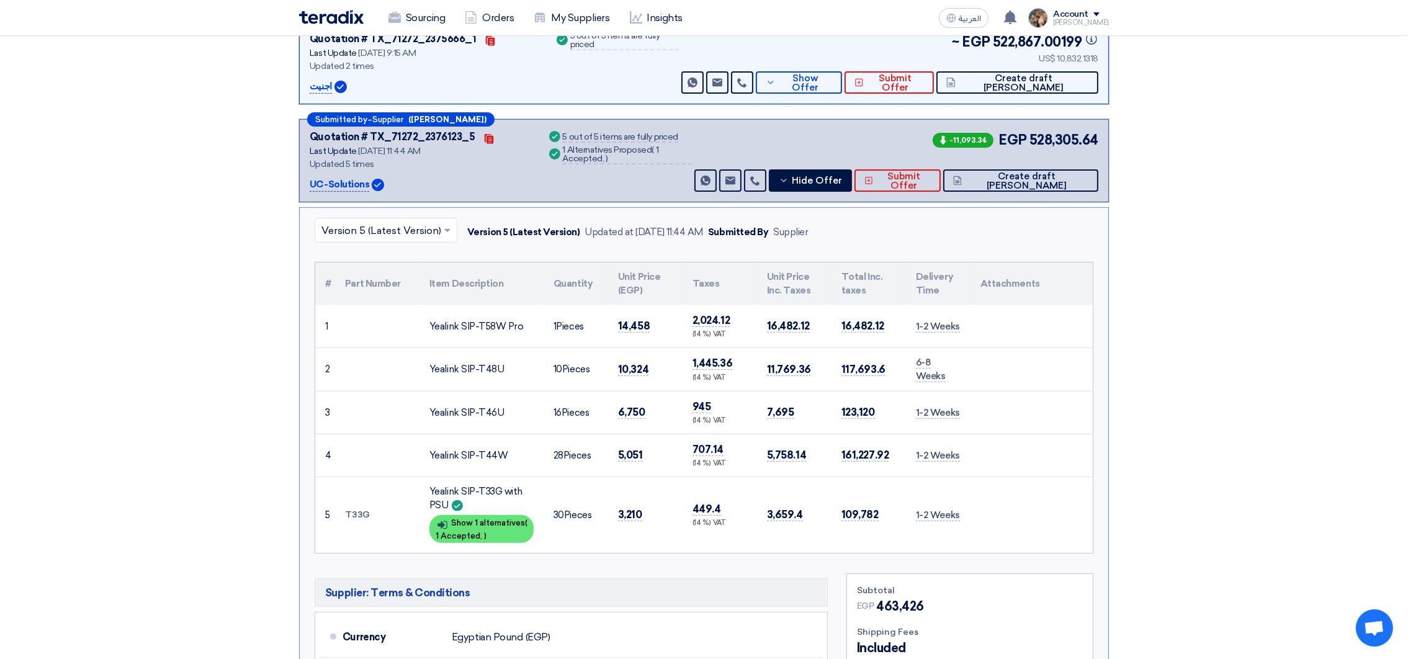
scroll to position [558, 0]
